Goal: Use online tool/utility: Utilize a website feature to perform a specific function

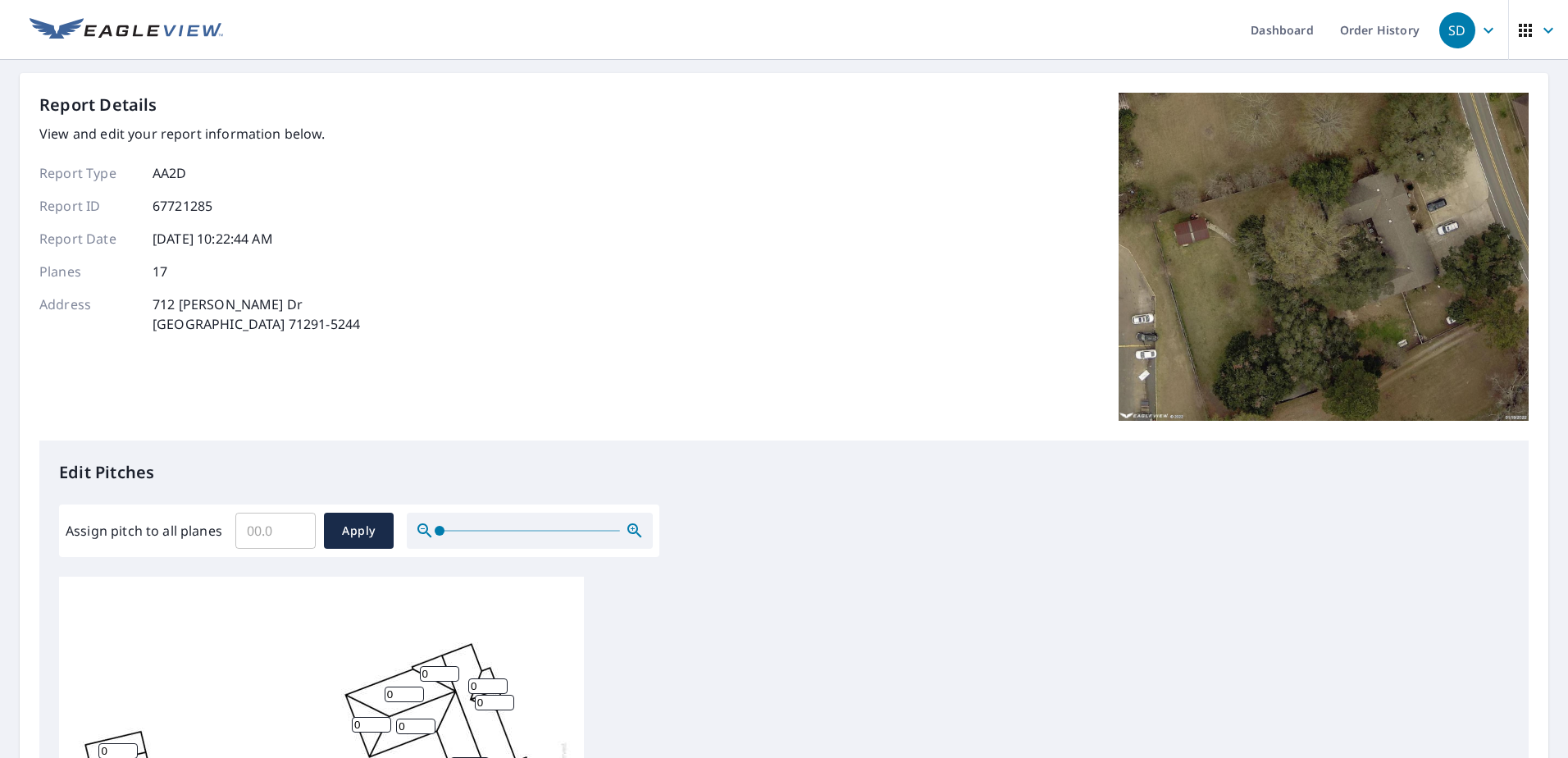
click at [270, 526] on input "Assign pitch to all planes" at bounding box center [275, 531] width 80 height 46
type input "5"
click at [357, 541] on button "Apply" at bounding box center [358, 530] width 70 height 36
type input "5"
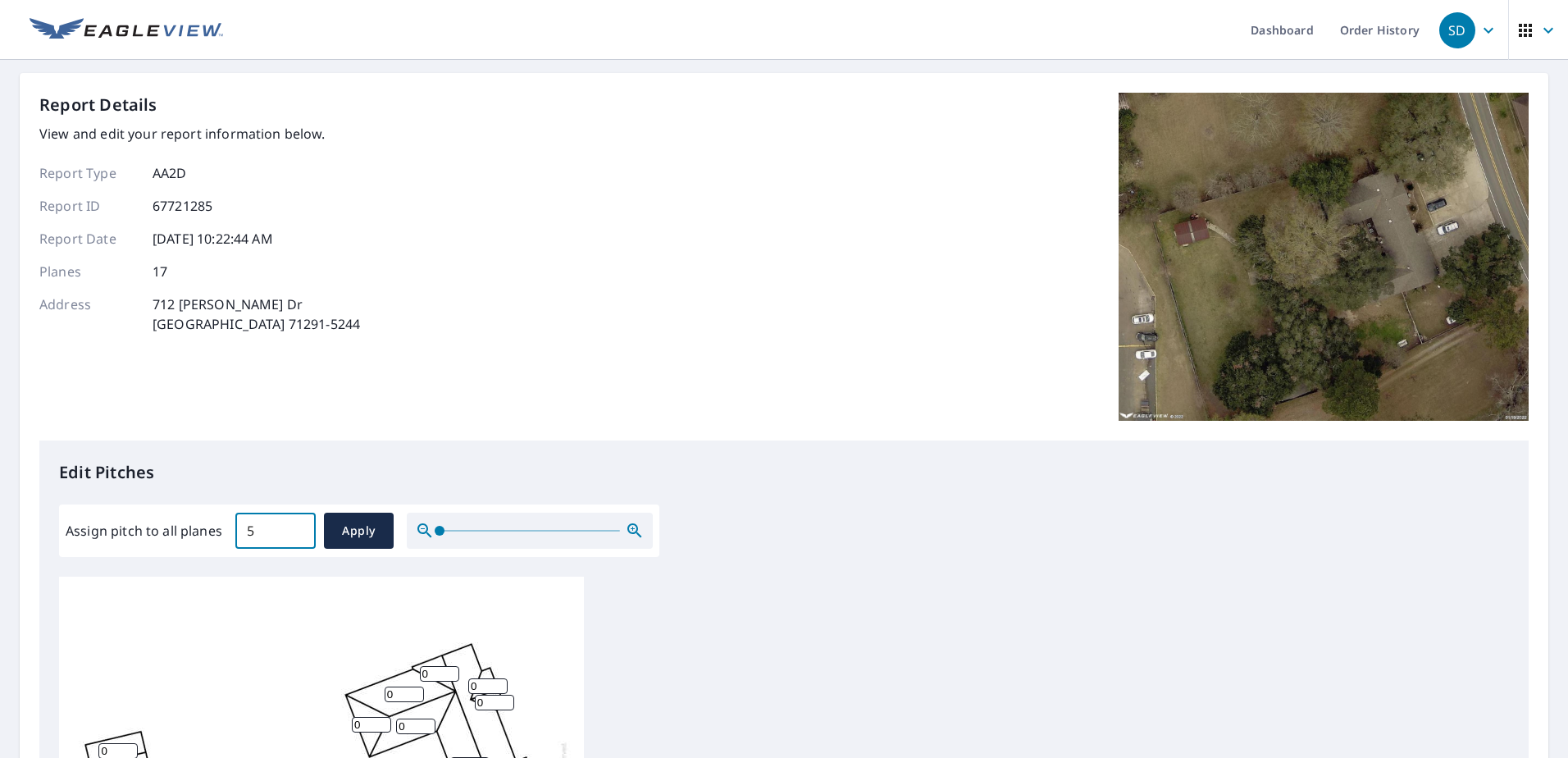
type input "5"
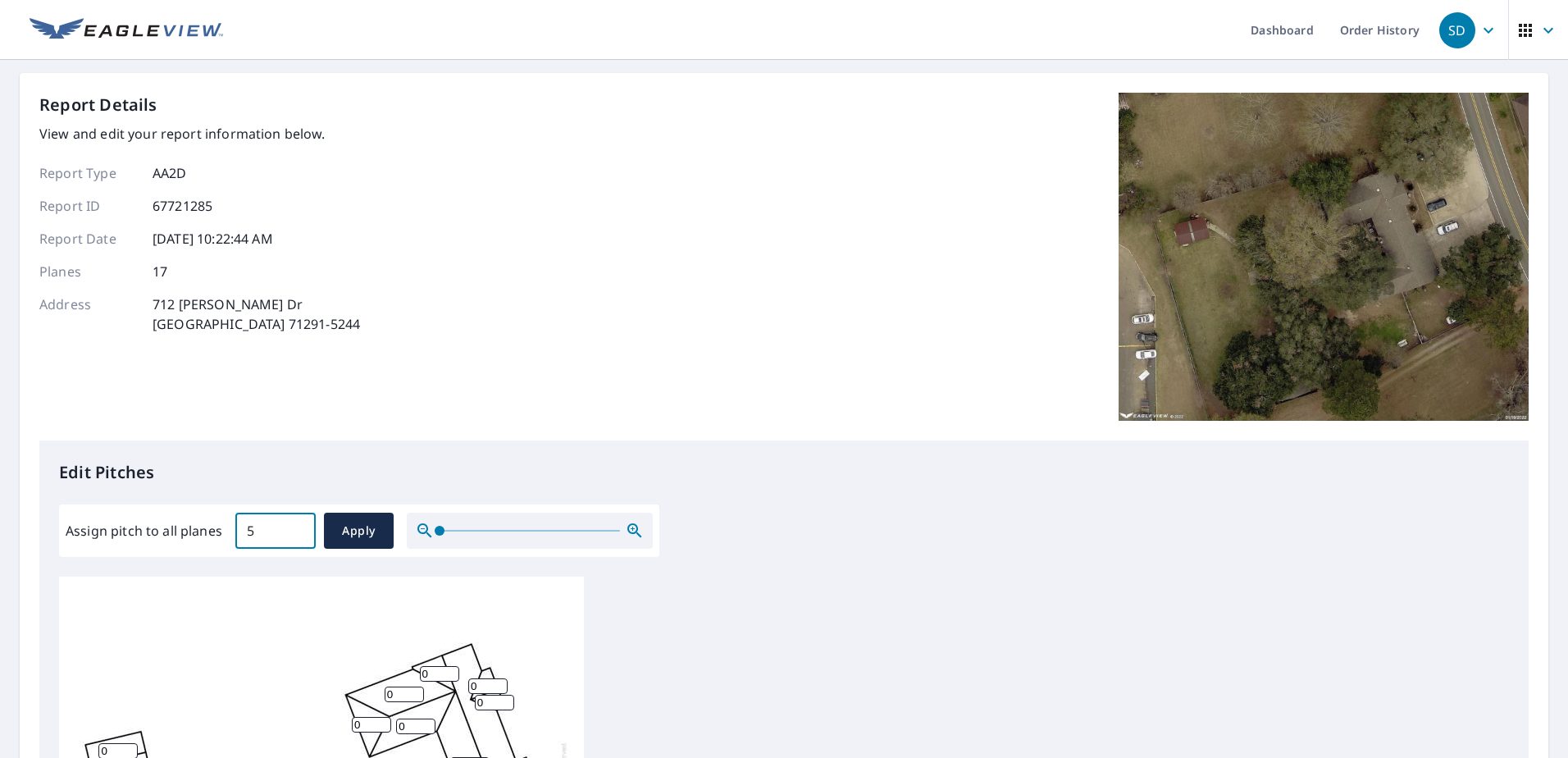
type input "5"
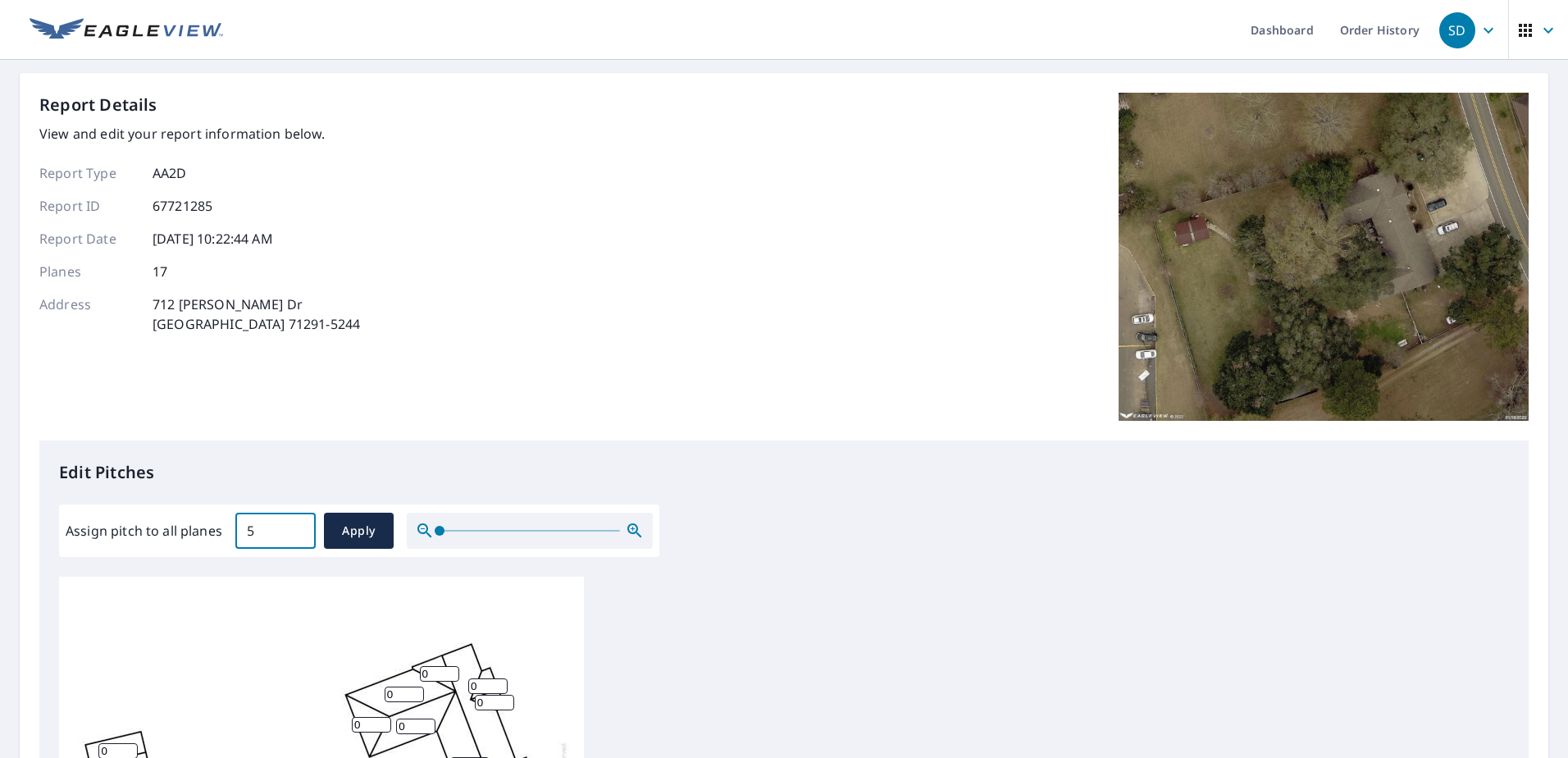
type input "5"
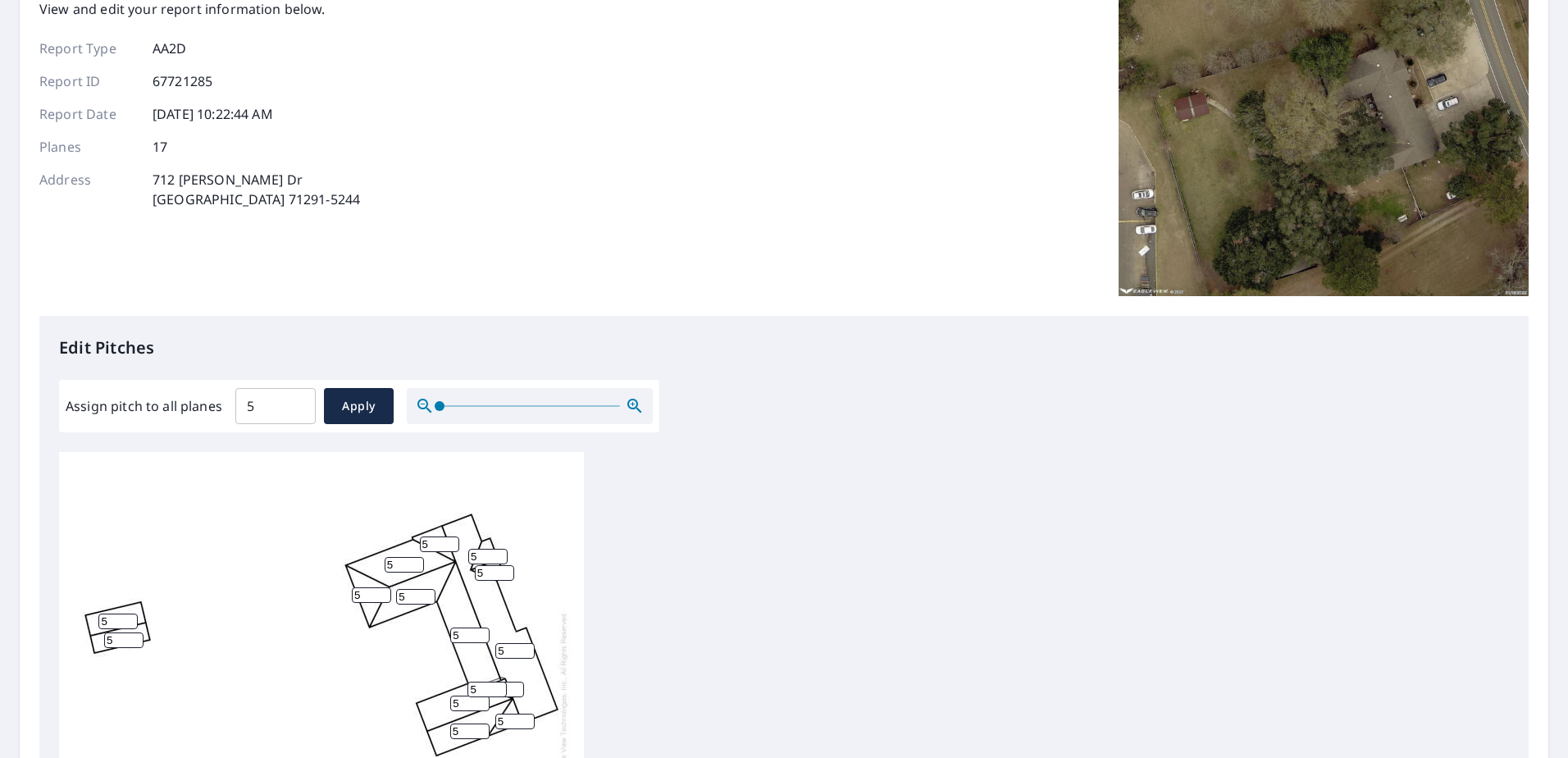
scroll to position [328, 0]
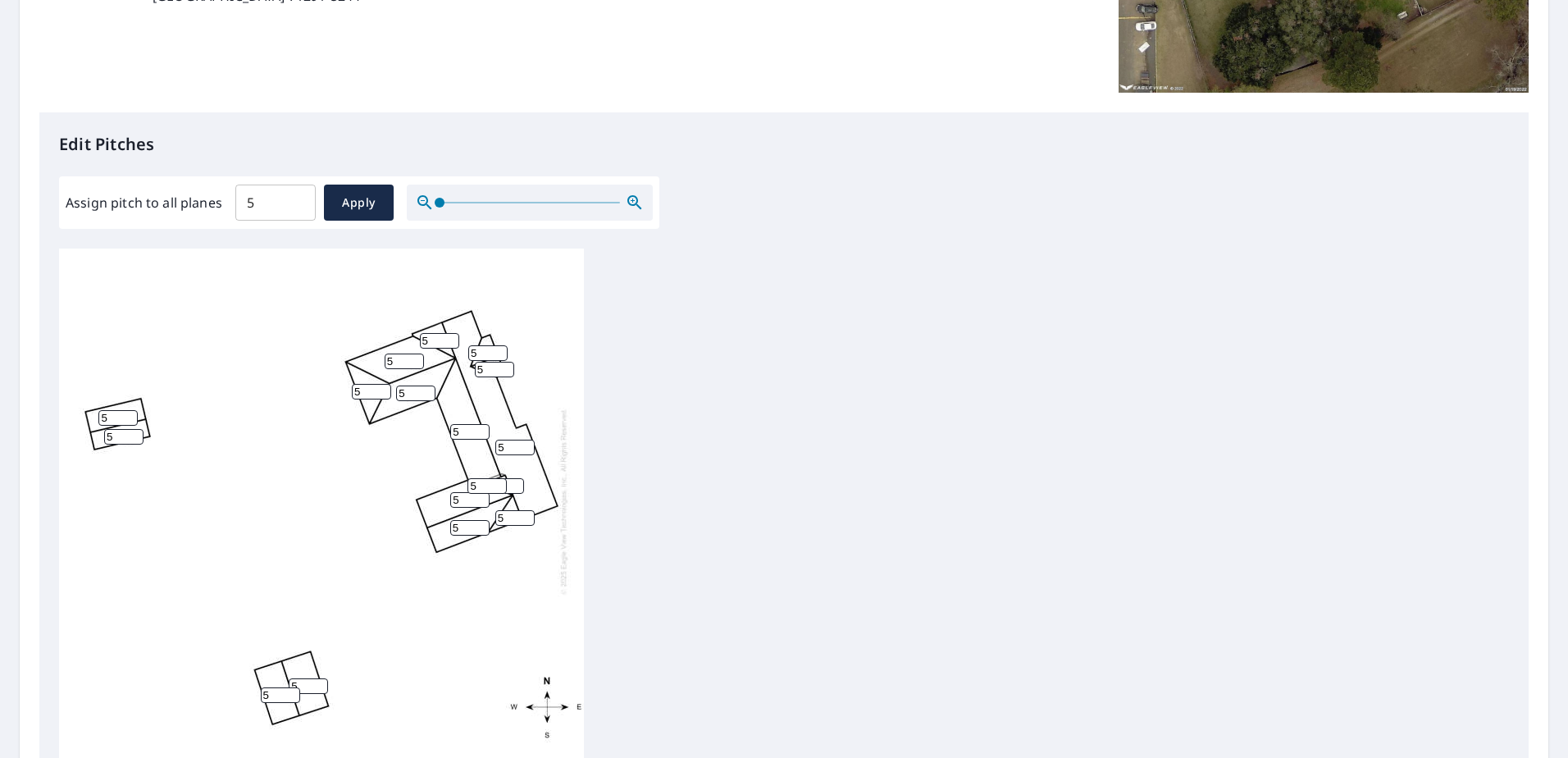
click at [117, 410] on input "5" at bounding box center [118, 418] width 40 height 16
type input "3"
click at [127, 429] on input "5" at bounding box center [123, 437] width 40 height 16
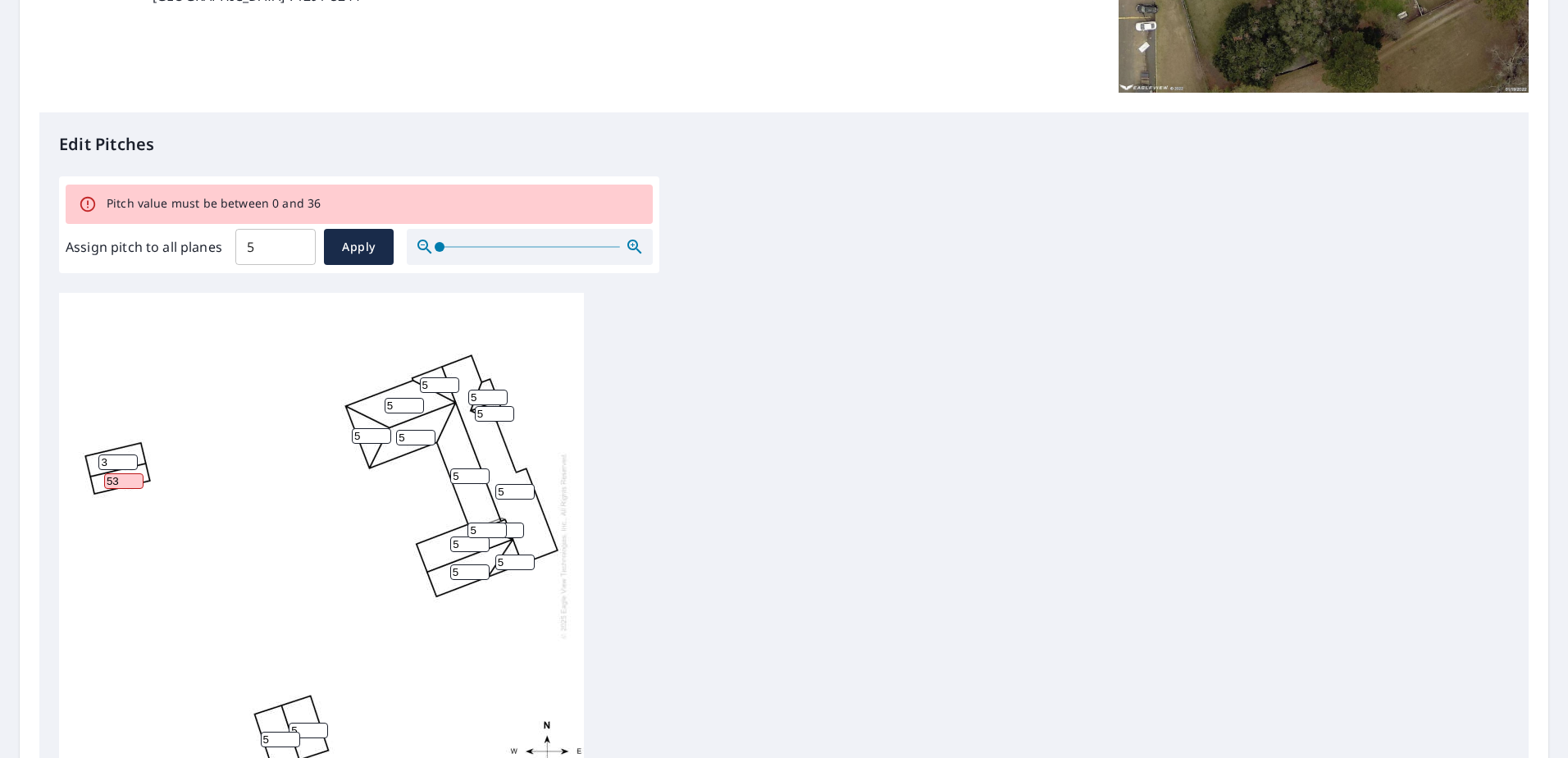
type input "5"
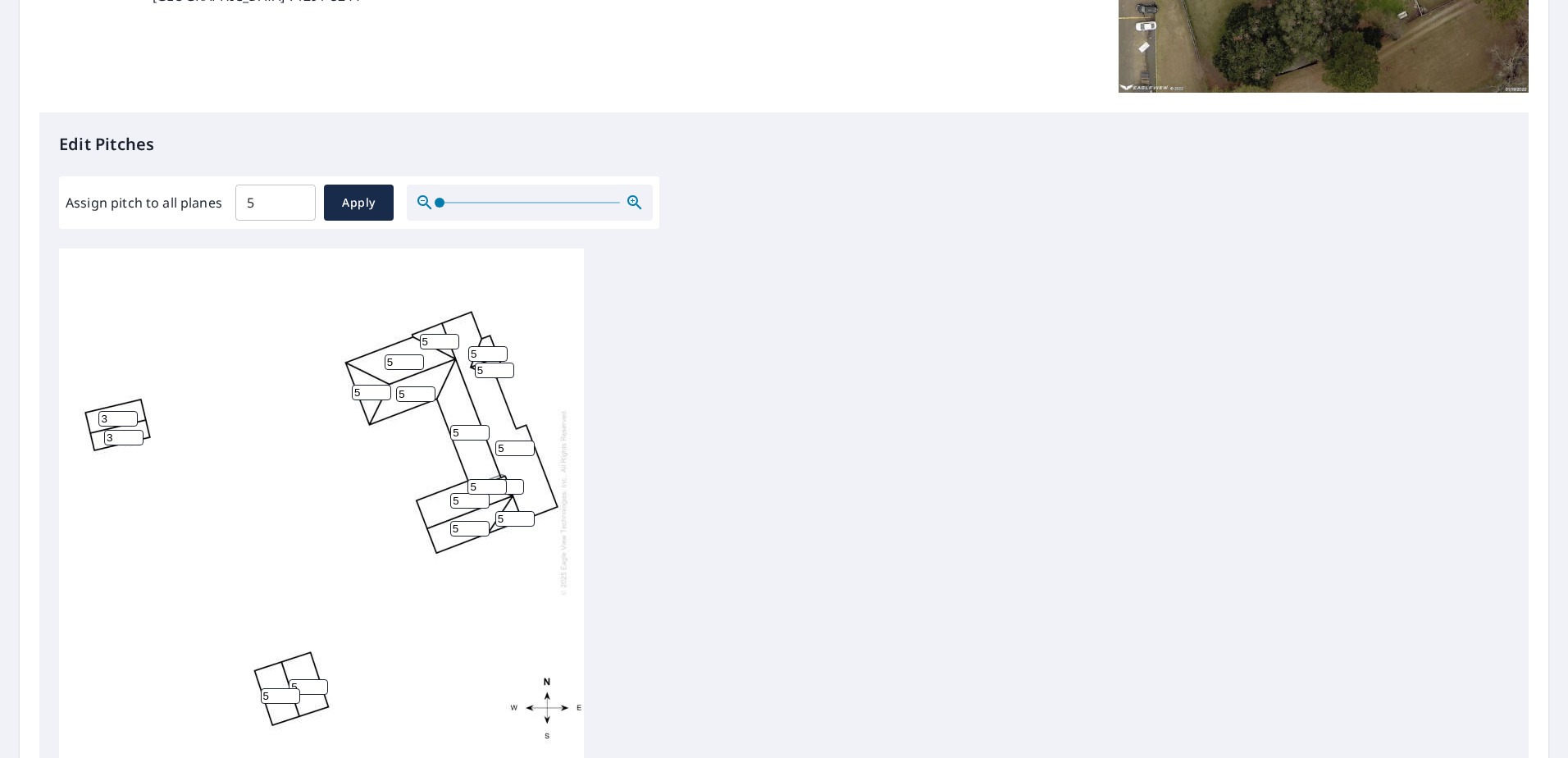
scroll to position [0, 0]
type input "3"
click at [282, 697] on input "5" at bounding box center [280, 700] width 40 height 16
type input "3"
click at [306, 689] on input "5" at bounding box center [308, 691] width 40 height 16
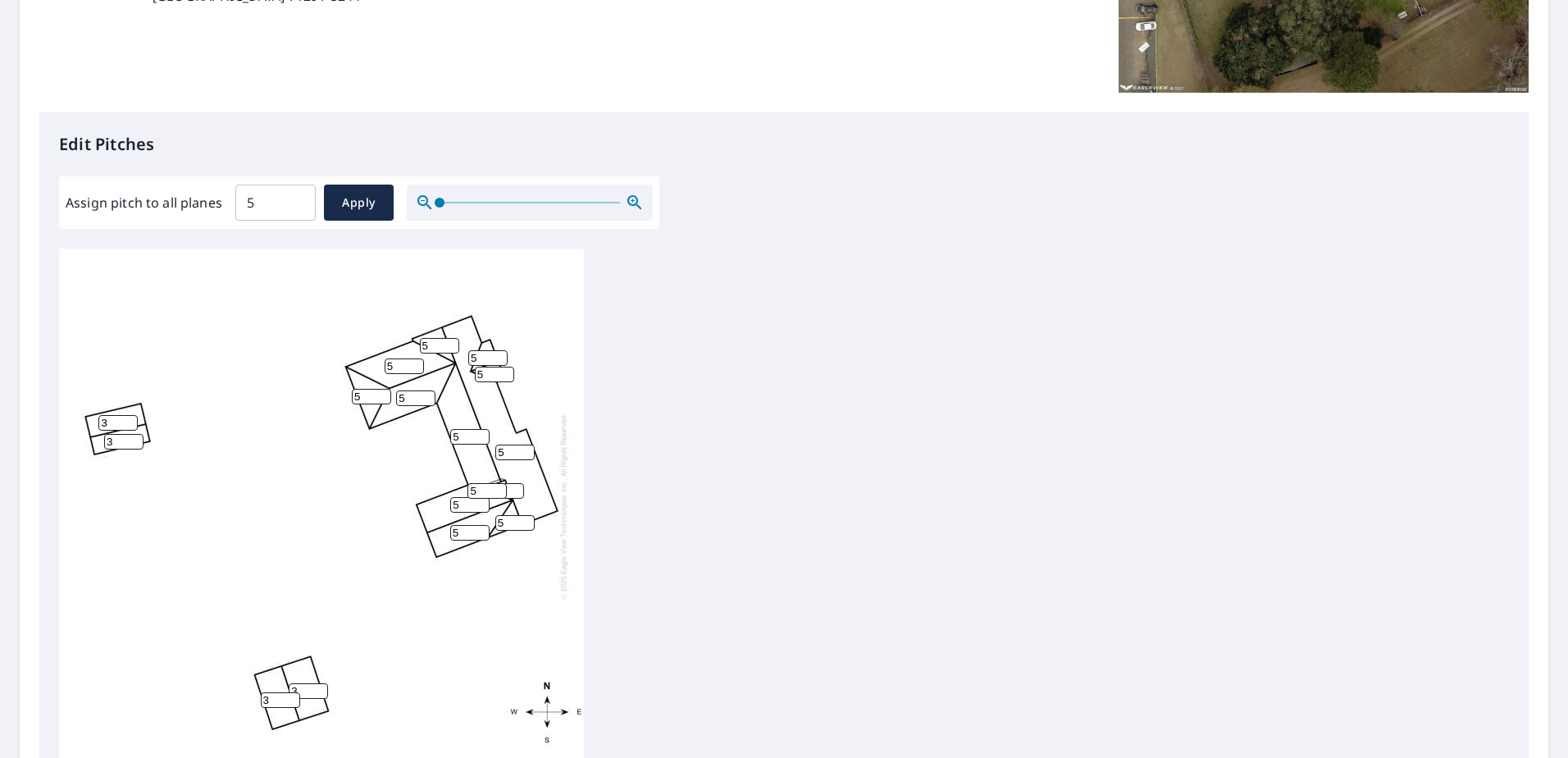
type input "3"
click at [744, 547] on div "5 5 5 5 5 5 3 3 3 5 3 5 5 5 5 5 5" at bounding box center [783, 505] width 1449 height 515
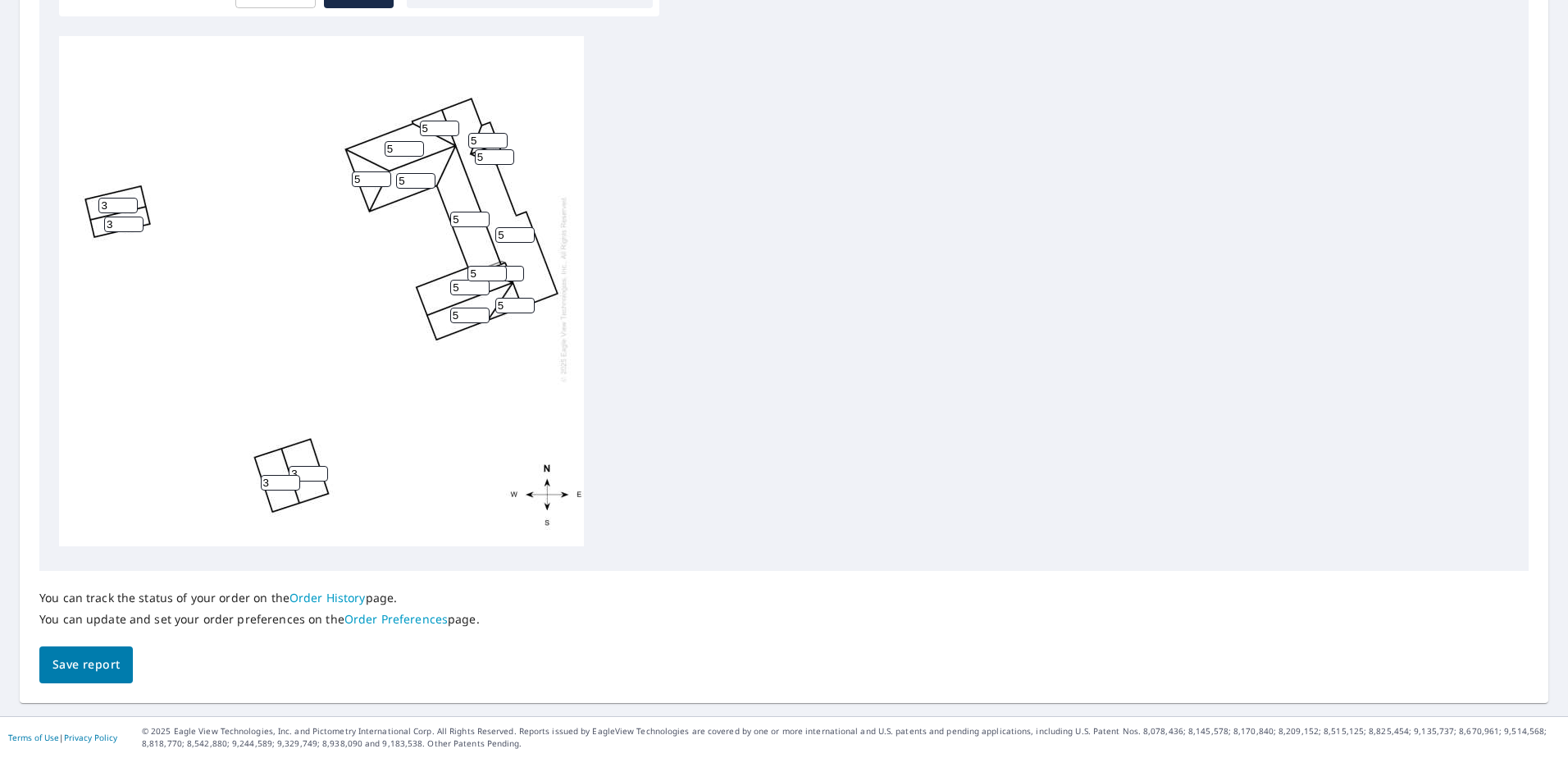
click at [108, 664] on span "Save report" at bounding box center [86, 665] width 67 height 20
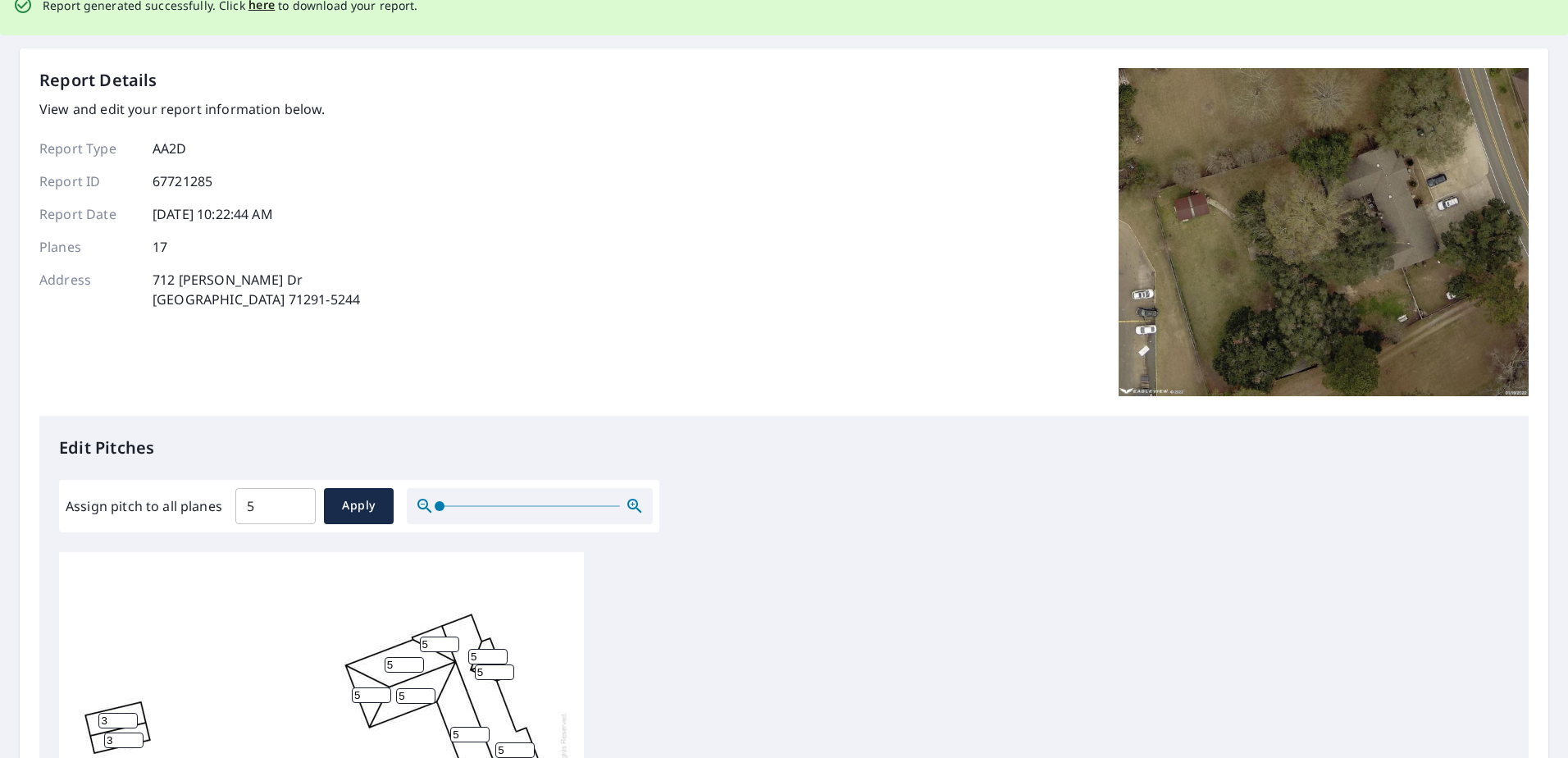
scroll to position [0, 0]
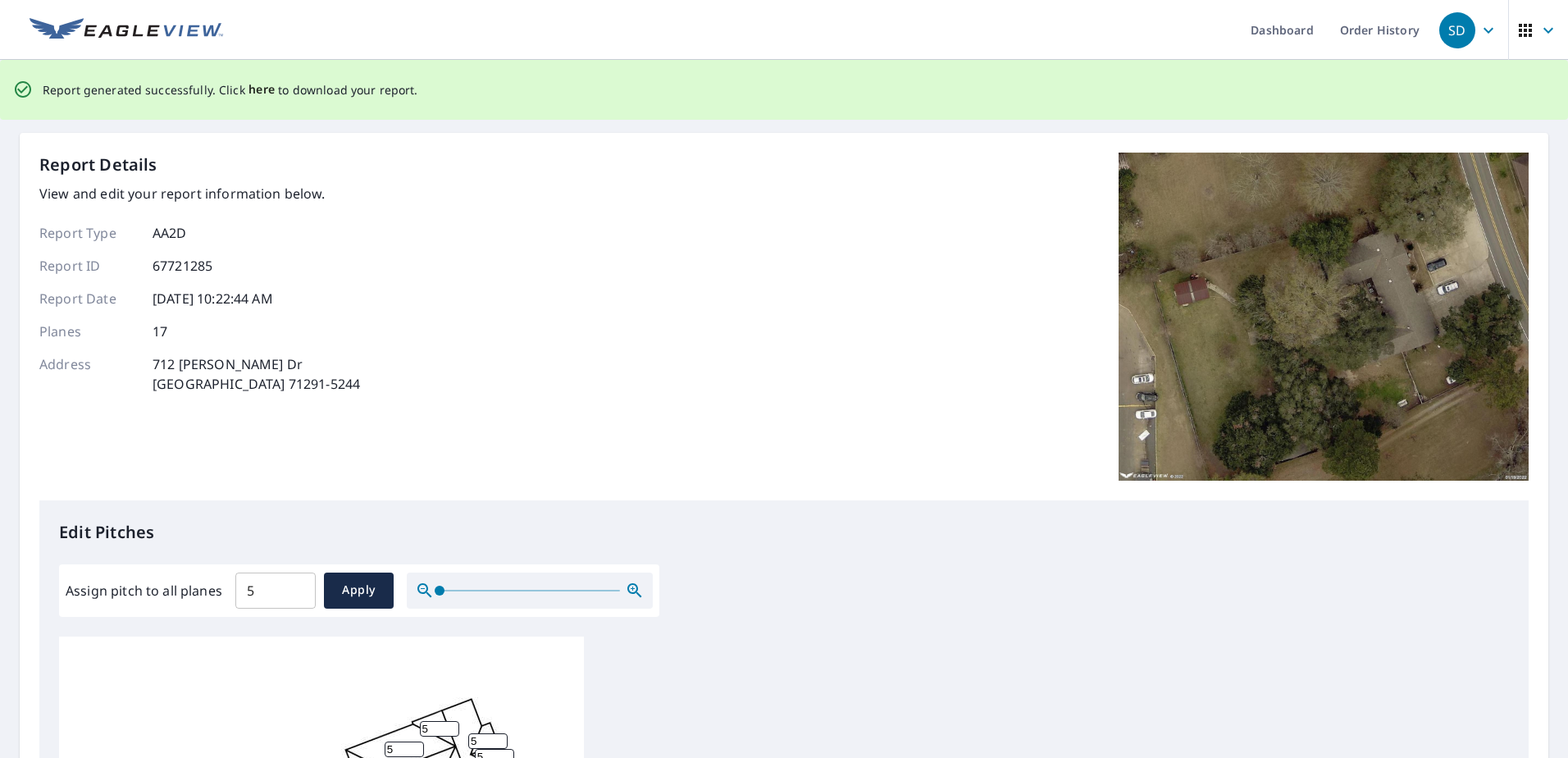
click at [258, 90] on span "here" at bounding box center [261, 89] width 27 height 20
